Goal: Task Accomplishment & Management: Use online tool/utility

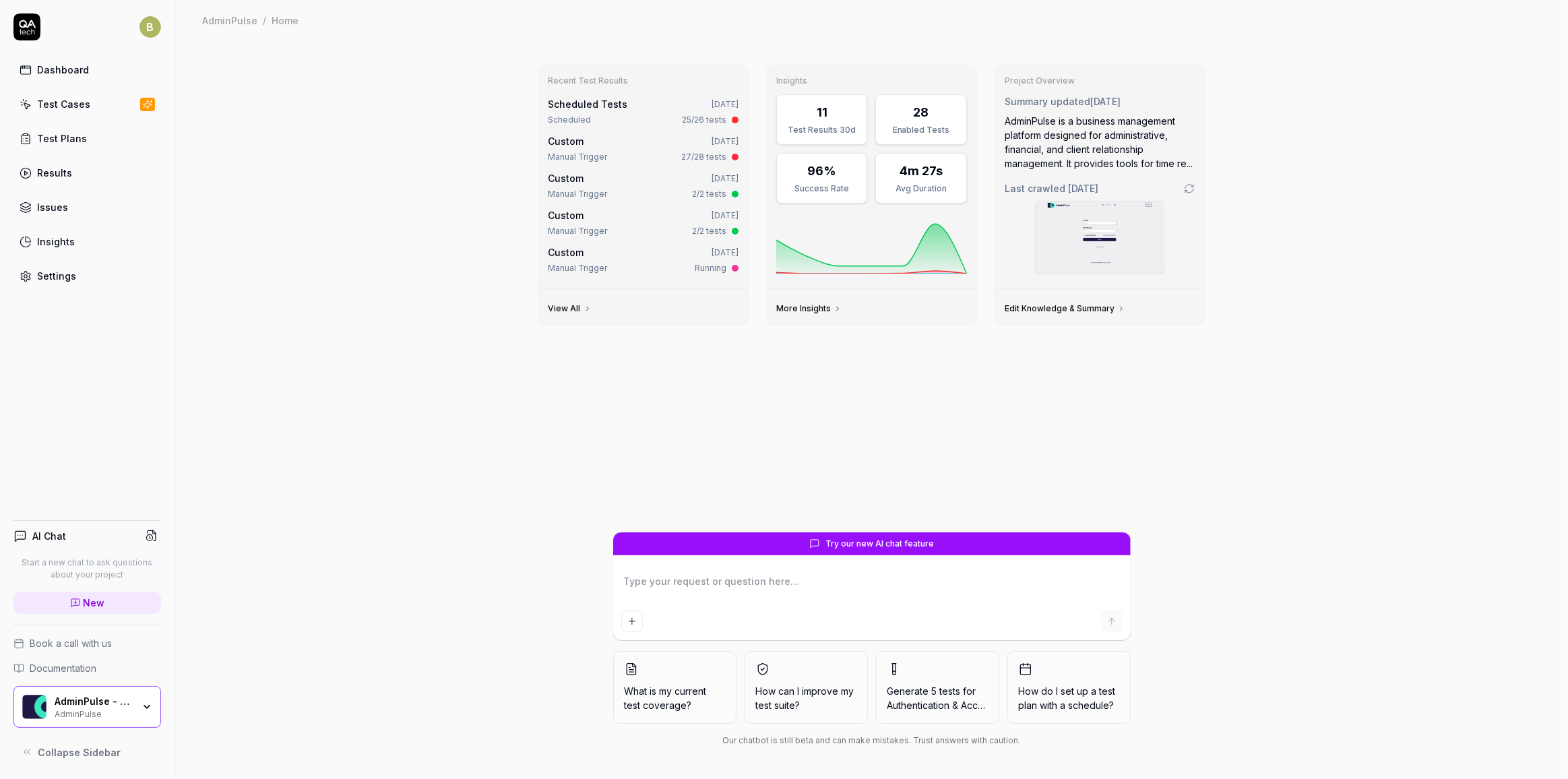
click at [73, 172] on link "Results" at bounding box center [87, 172] width 147 height 26
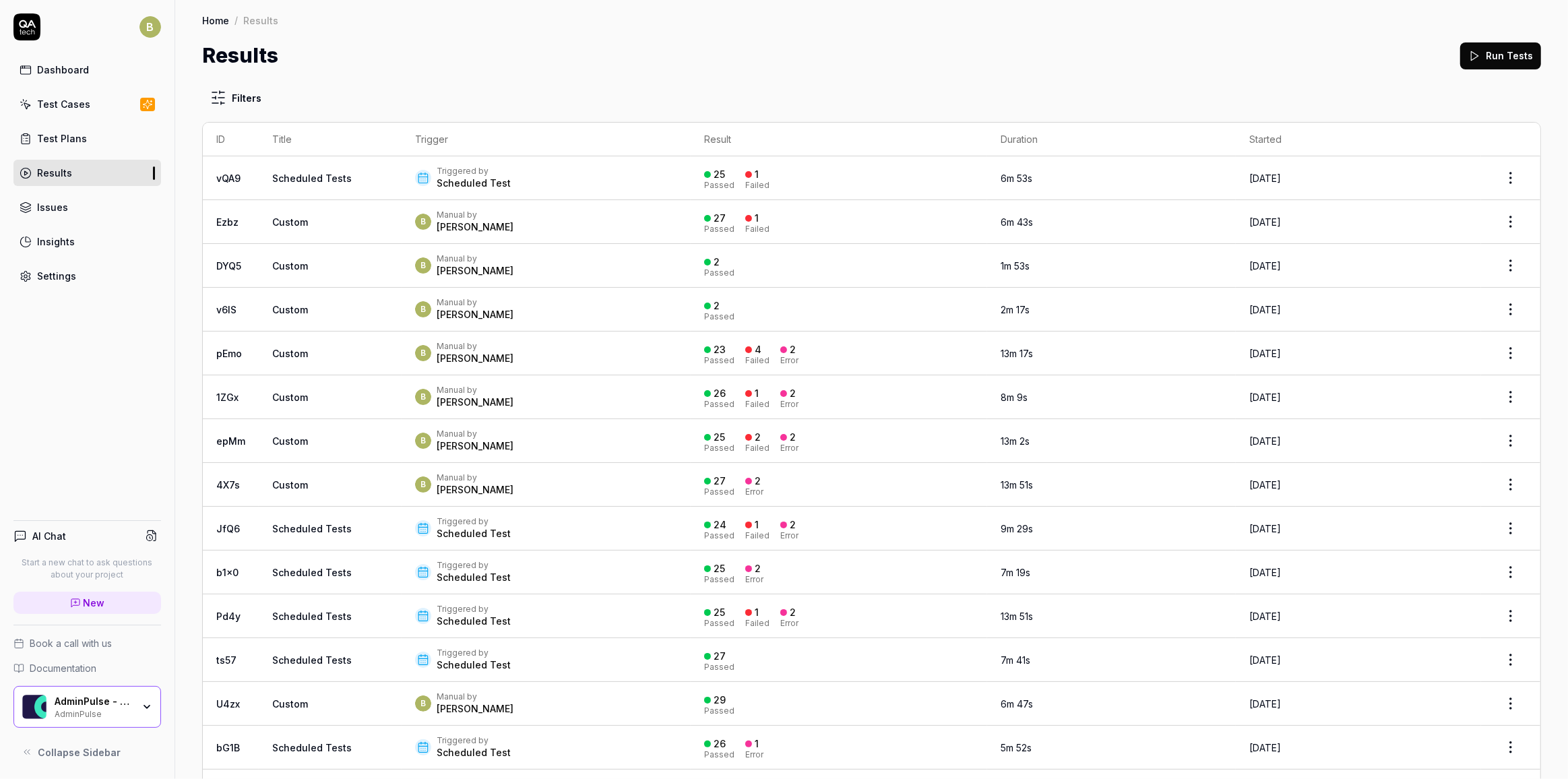
click at [595, 181] on div "Triggered by Scheduled Test" at bounding box center [546, 178] width 262 height 24
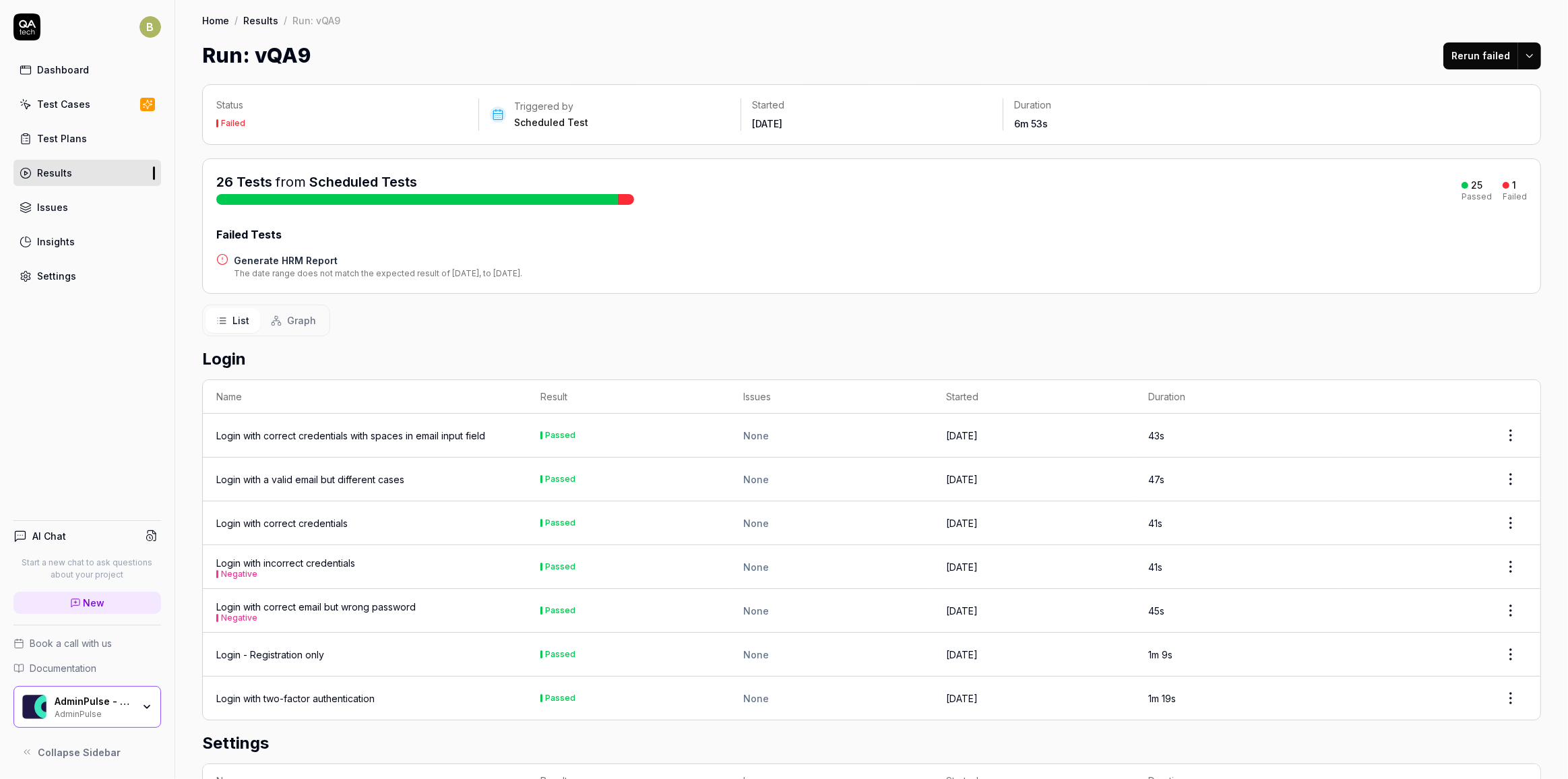
click at [316, 264] on h4 "Generate HRM Report" at bounding box center [377, 259] width 289 height 14
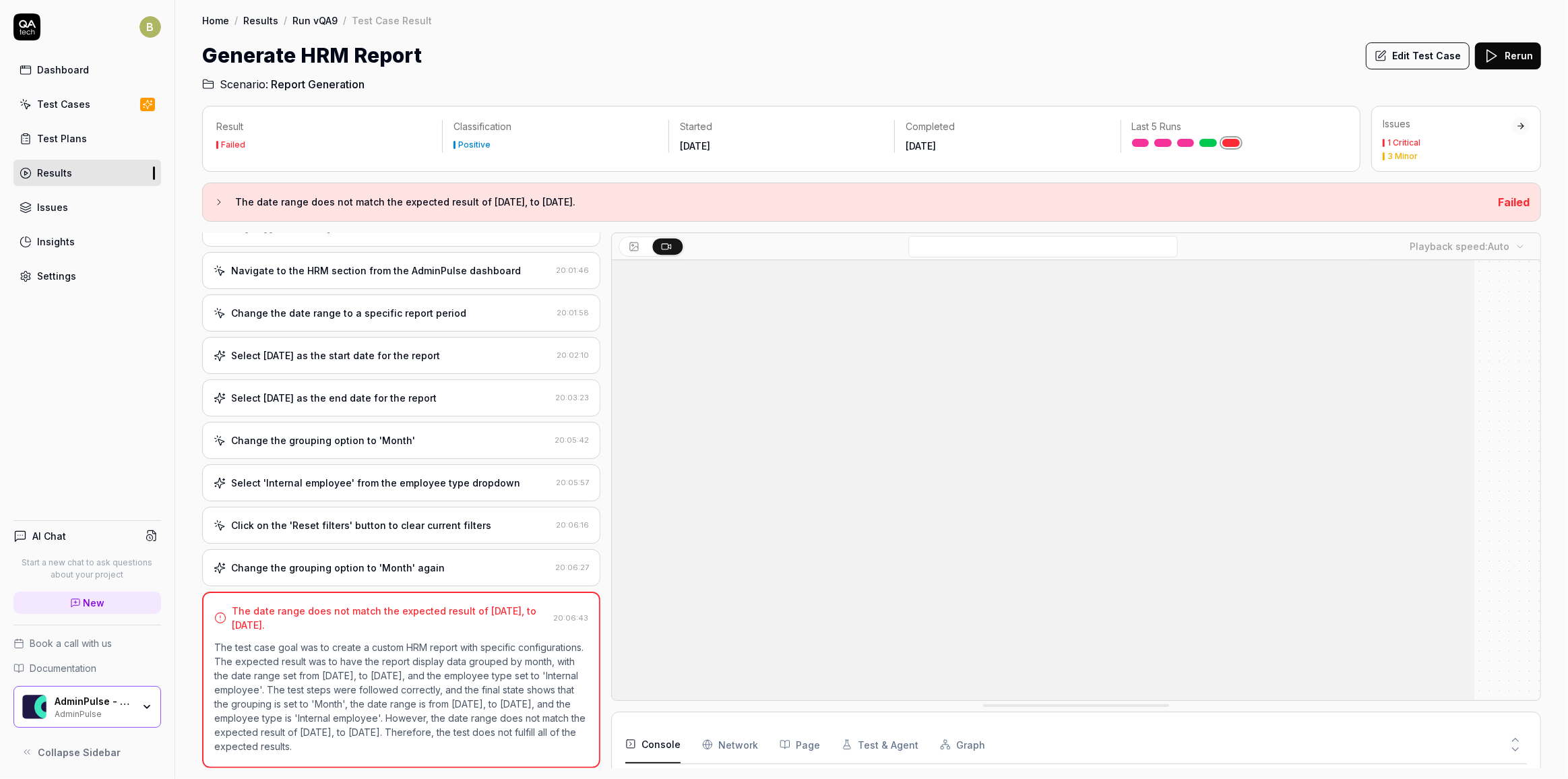
scroll to position [277, 0]
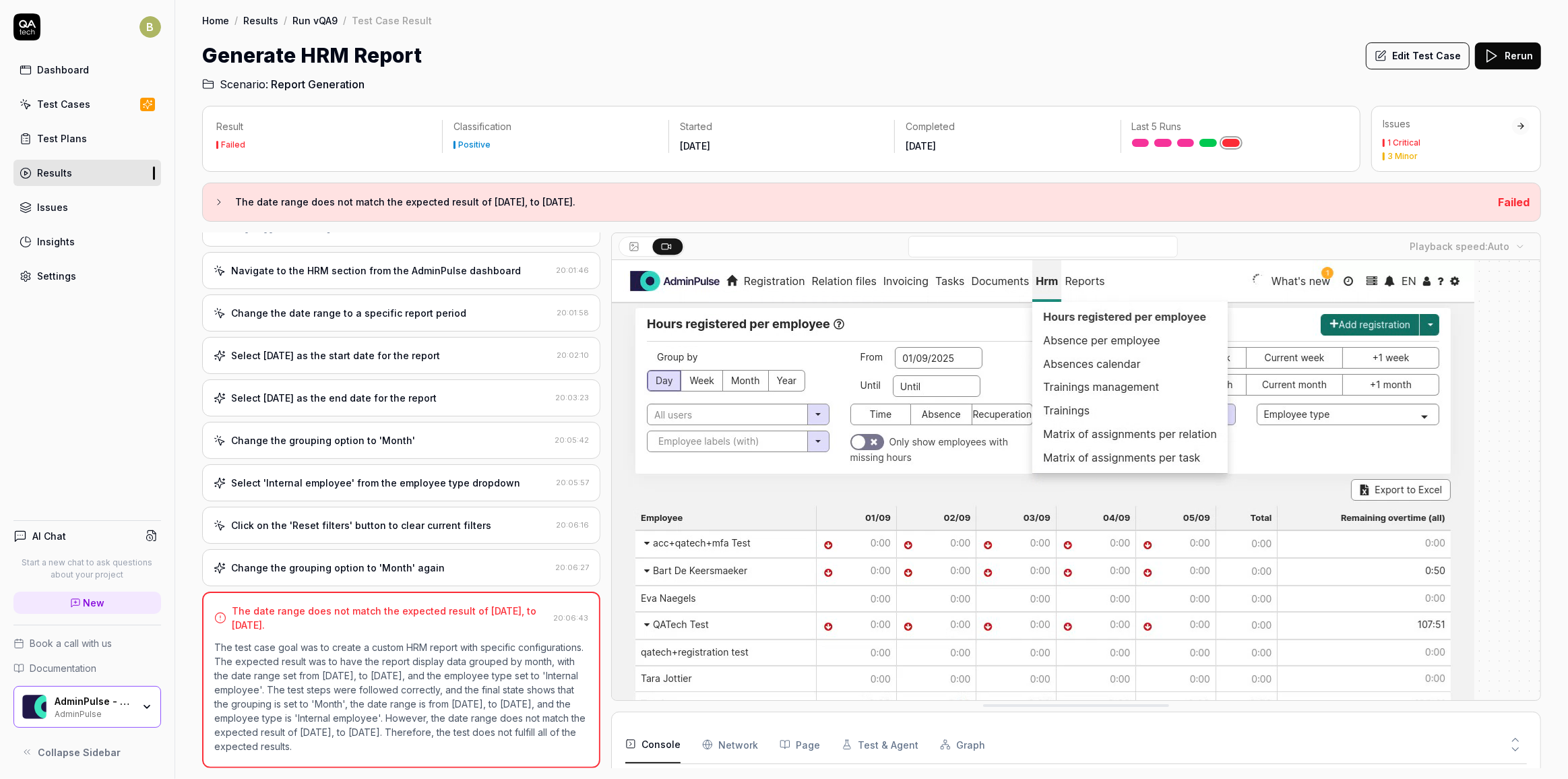
click at [1441, 67] on button "Edit Test Case" at bounding box center [1418, 55] width 104 height 27
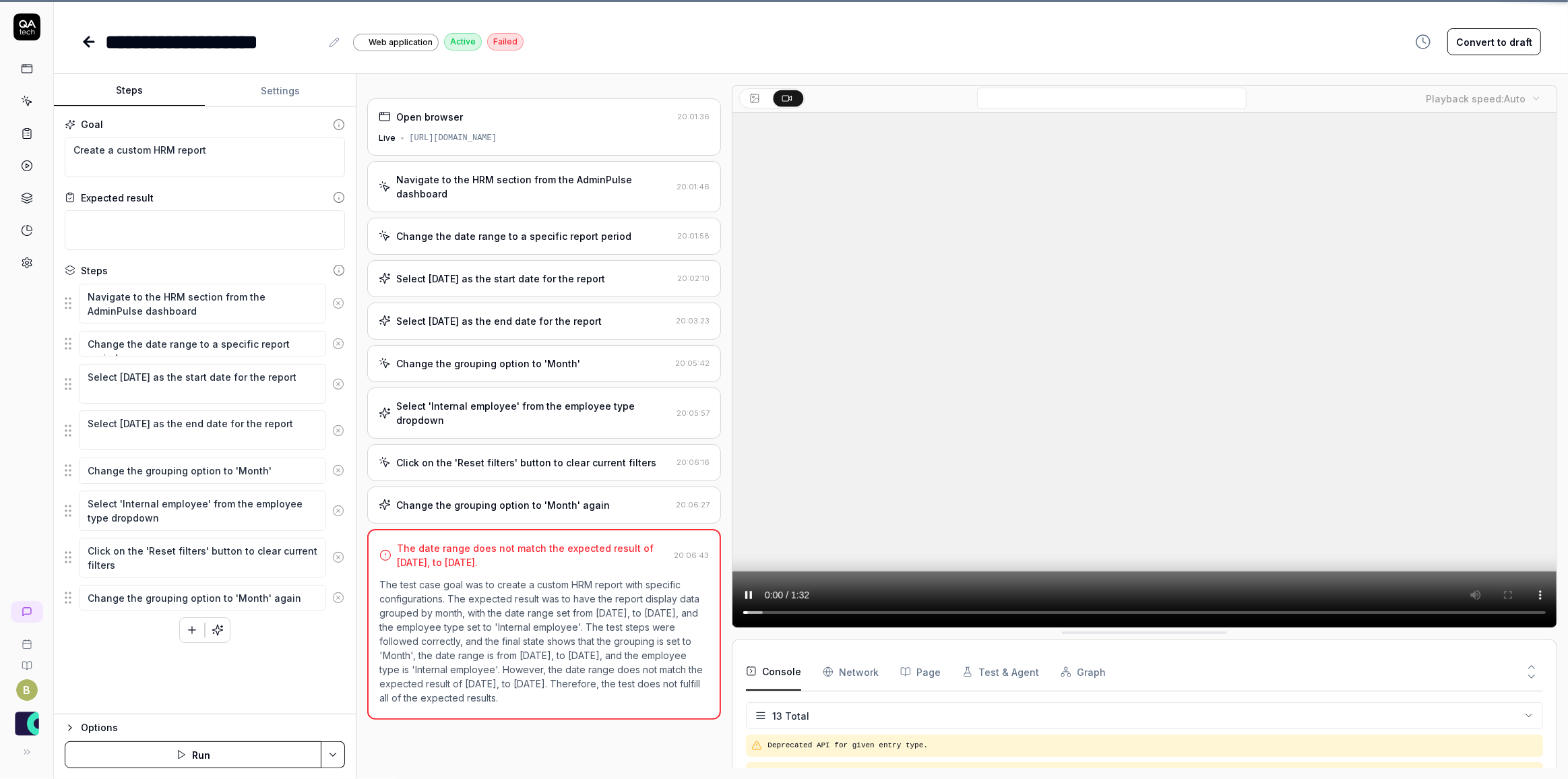
scroll to position [277, 0]
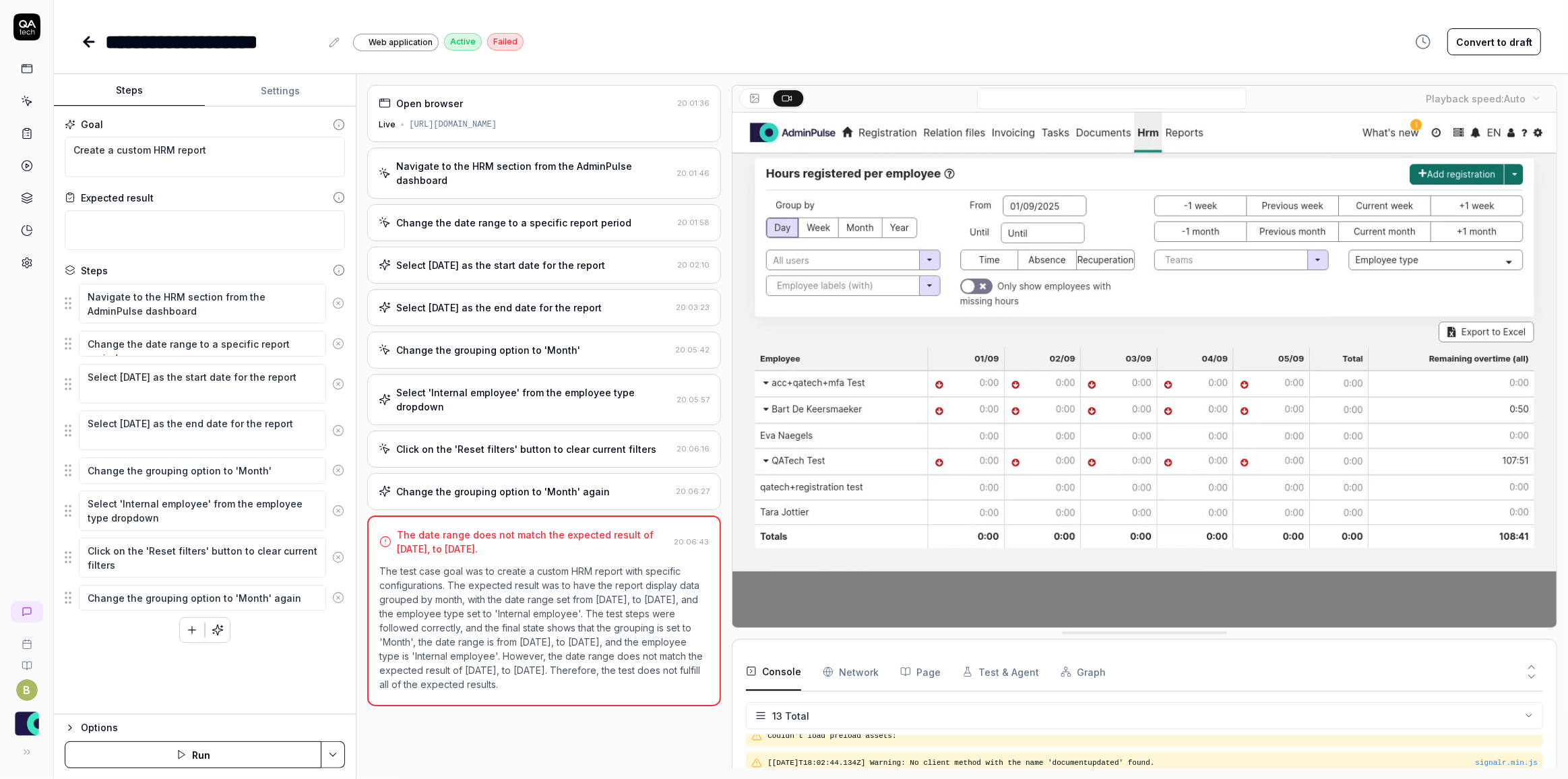
click at [339, 596] on icon at bounding box center [338, 598] width 3 height 3
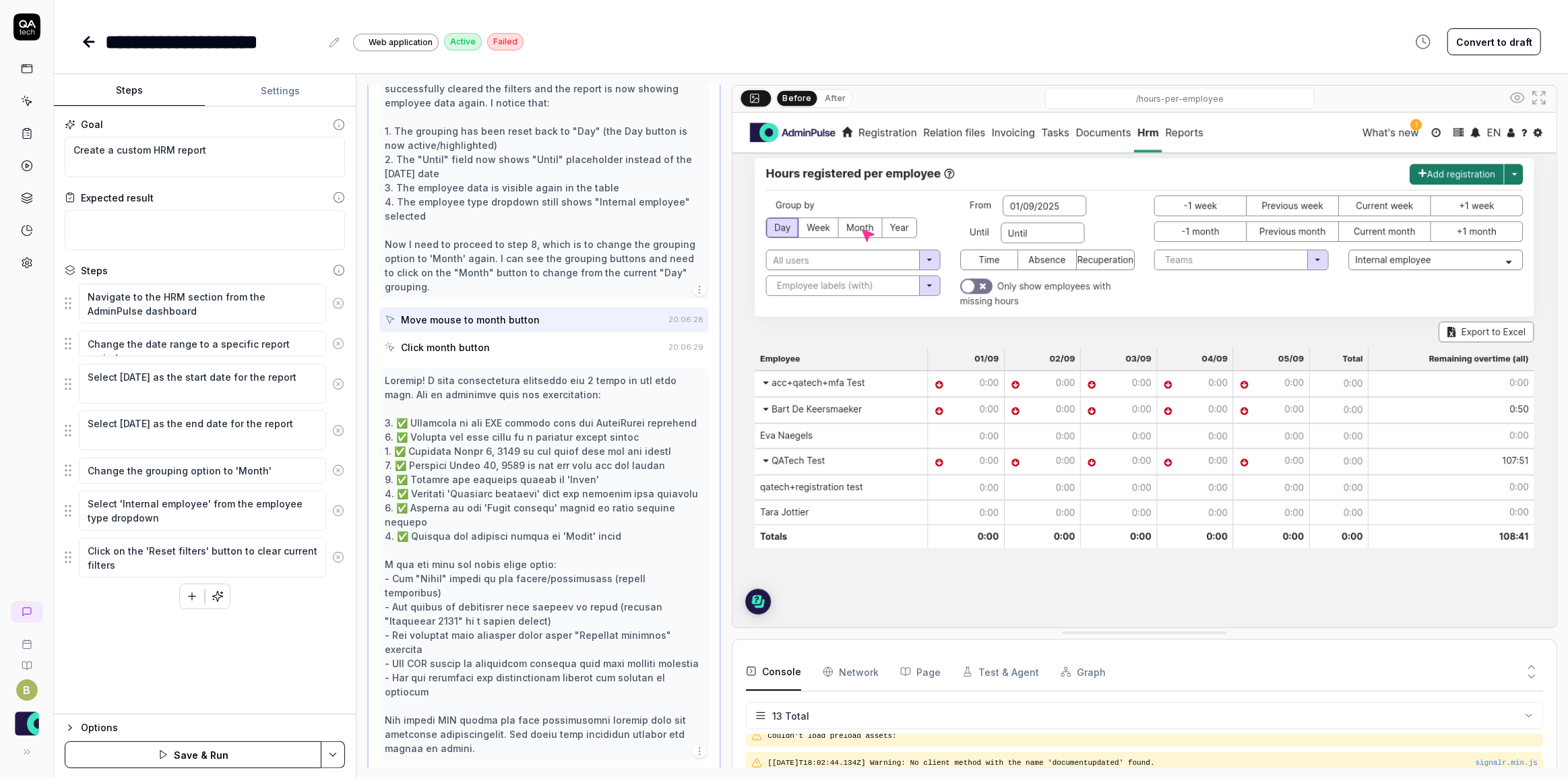
scroll to position [450, 0]
click at [341, 506] on icon at bounding box center [338, 510] width 12 height 12
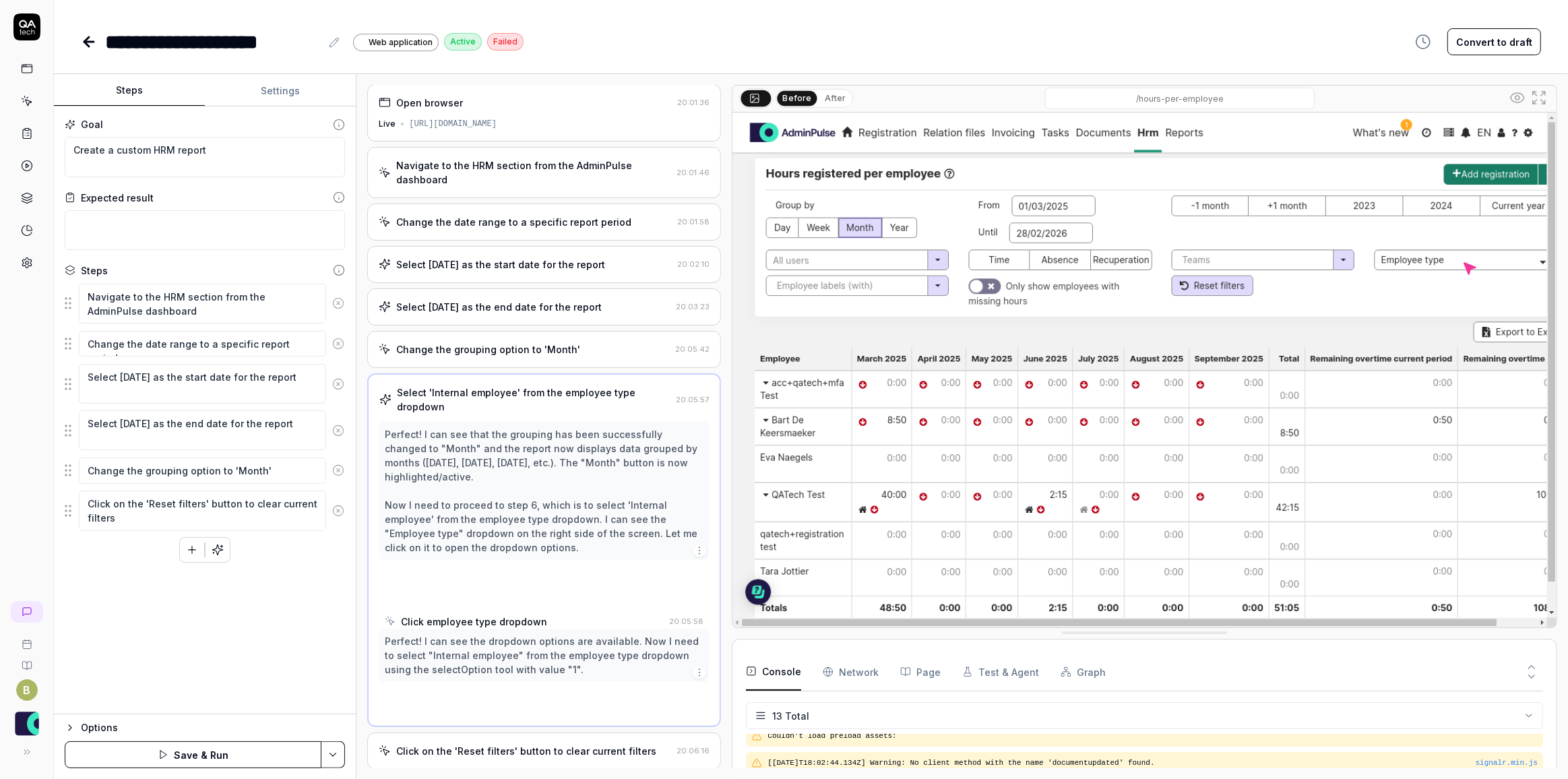
scroll to position [0, 0]
click at [341, 506] on icon at bounding box center [338, 510] width 12 height 12
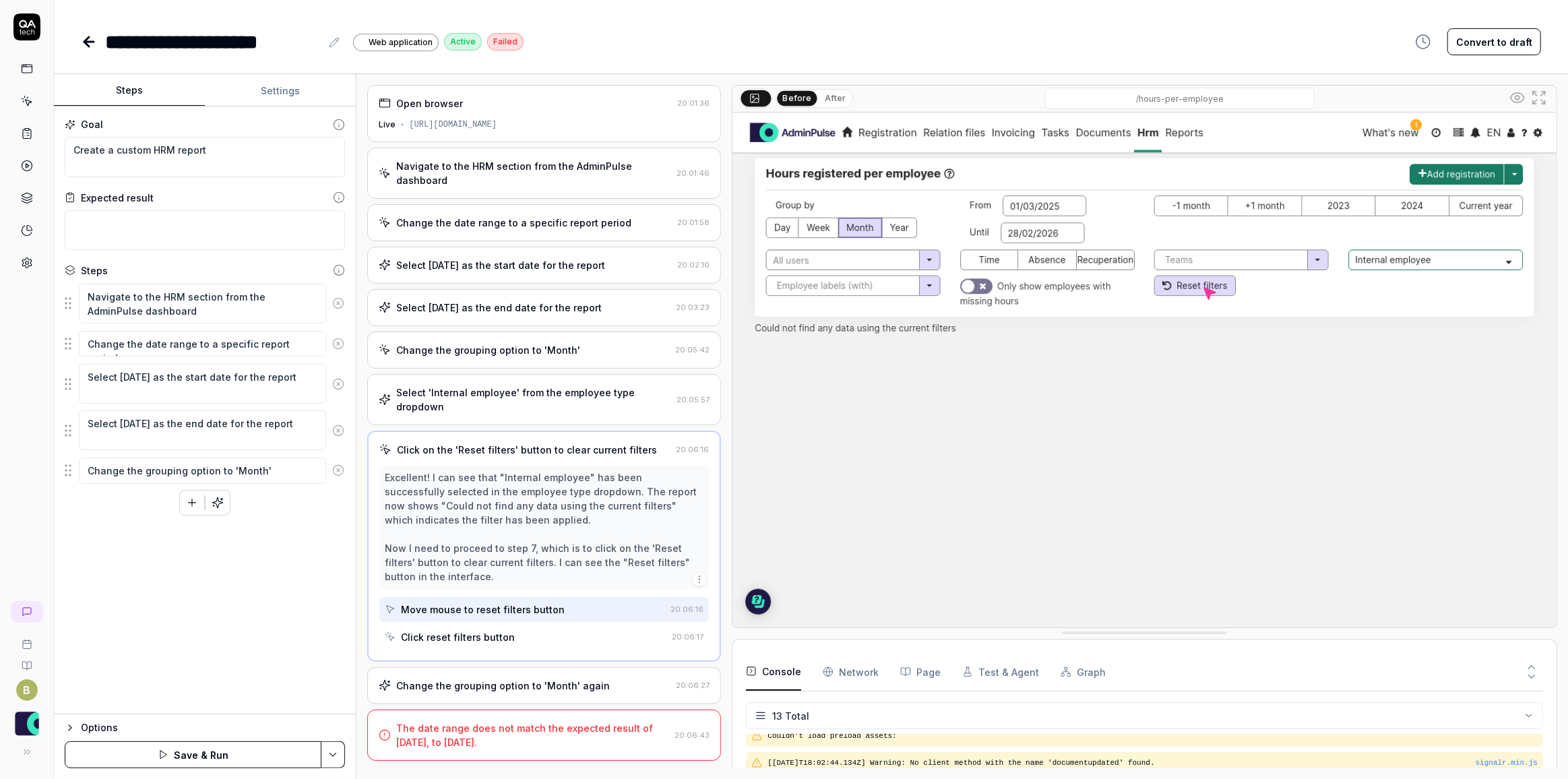
click at [206, 755] on button "Save & Run" at bounding box center [194, 754] width 257 height 27
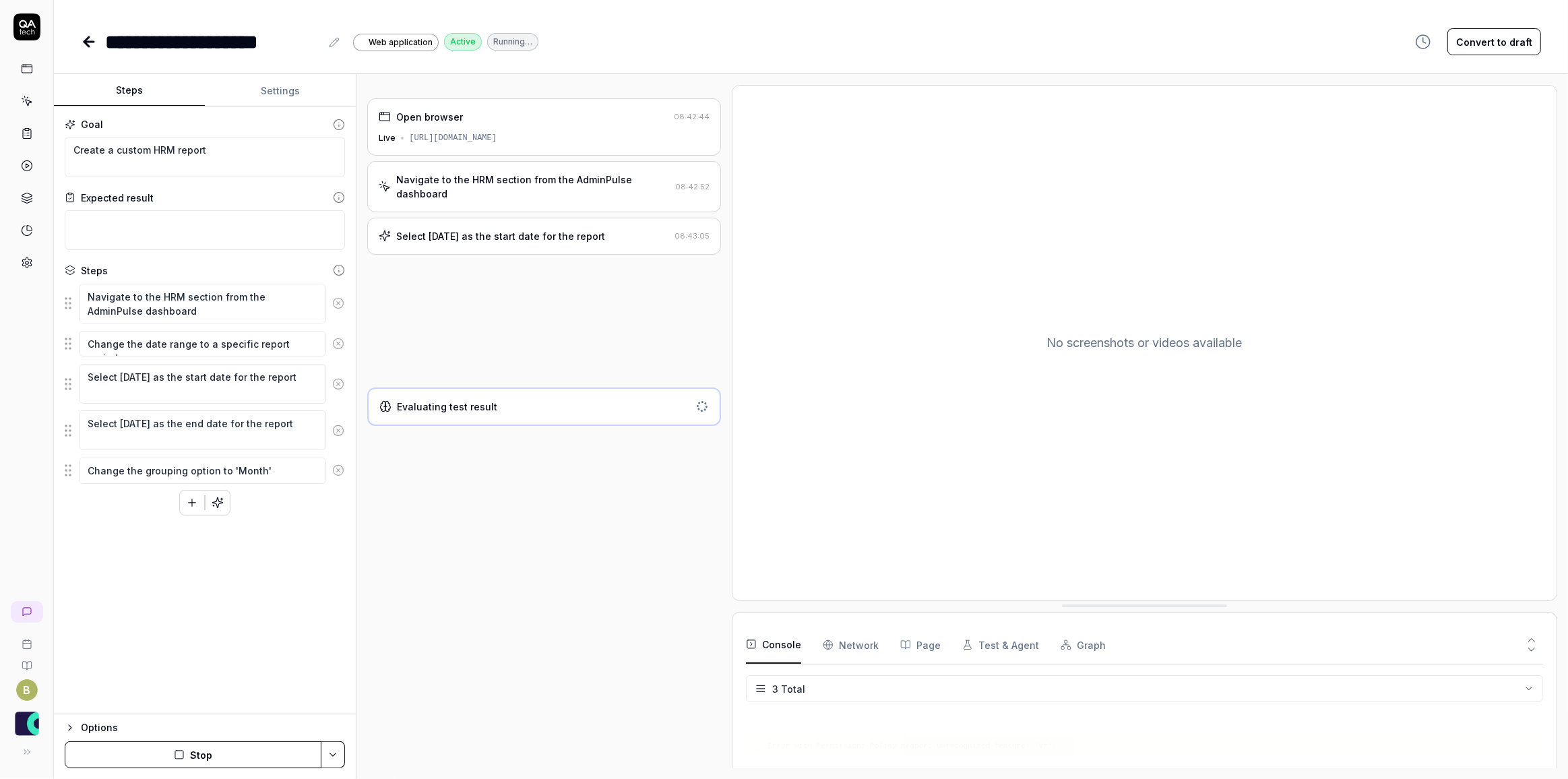
type textarea "*"
